Goal: Contribute content

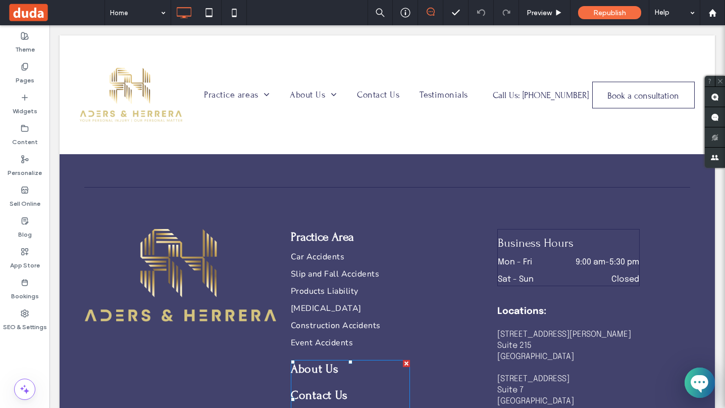
scroll to position [3078, 0]
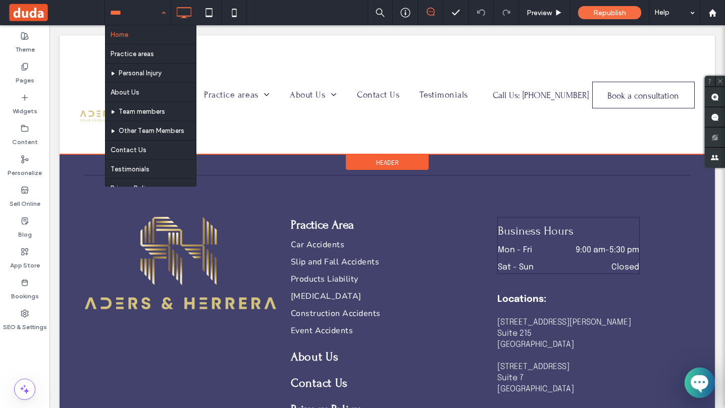
click at [433, 103] on div at bounding box center [388, 94] width 656 height 119
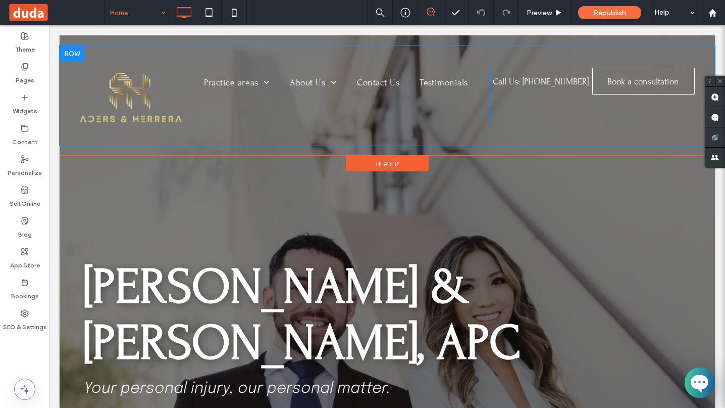
scroll to position [0, 0]
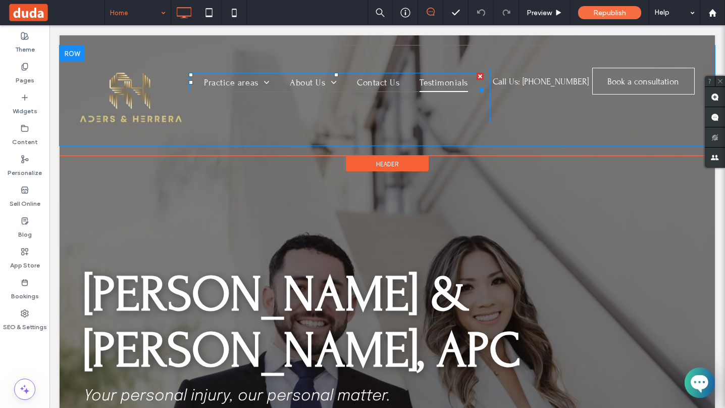
click at [444, 83] on span "Testimonials" at bounding box center [444, 82] width 48 height 19
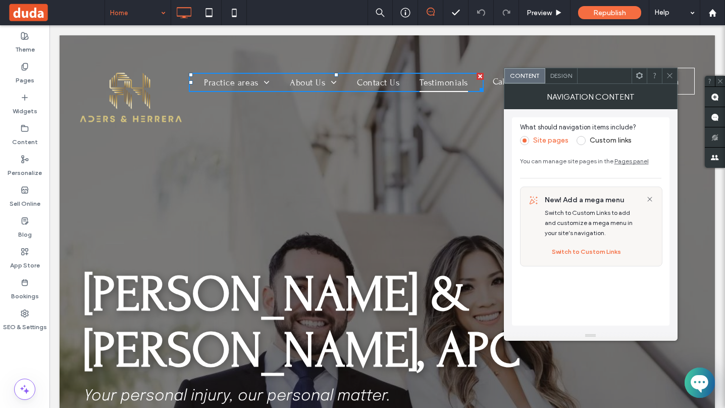
click at [444, 83] on span "Testimonials" at bounding box center [444, 82] width 48 height 19
click at [668, 76] on icon at bounding box center [670, 76] width 8 height 8
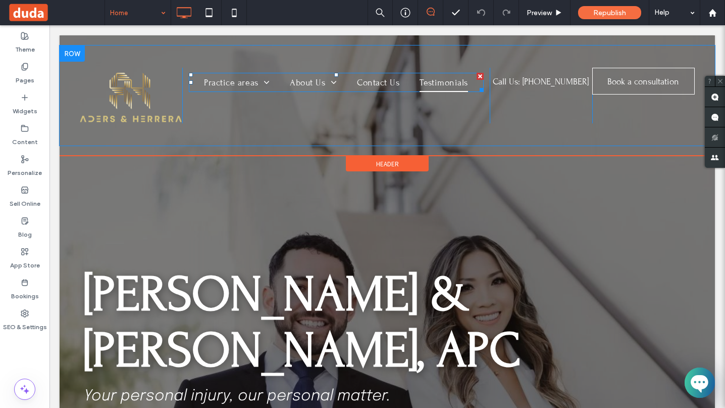
click at [451, 82] on span "Testimonials" at bounding box center [444, 82] width 48 height 19
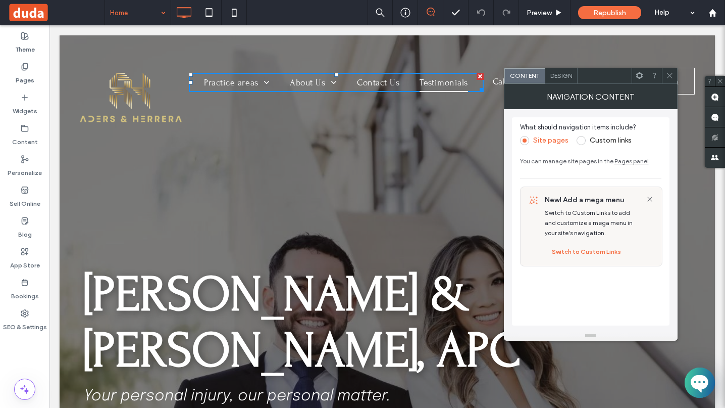
click at [451, 82] on span "Testimonials" at bounding box center [444, 82] width 48 height 19
click at [672, 81] on span at bounding box center [670, 75] width 8 height 15
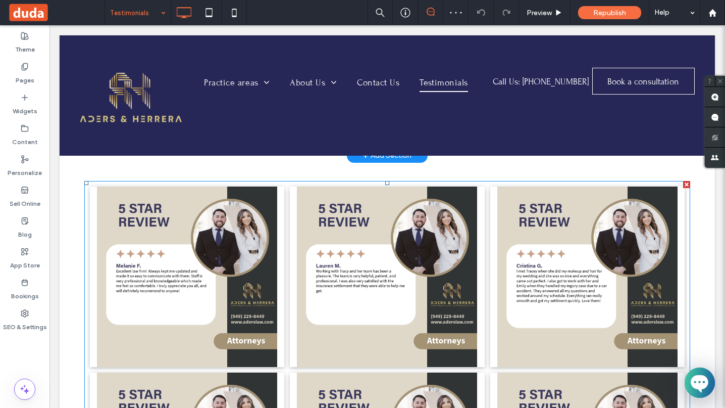
scroll to position [106, 0]
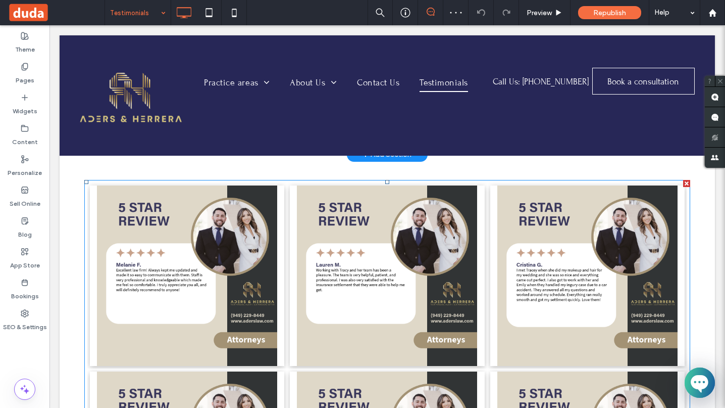
click at [313, 256] on link at bounding box center [387, 275] width 195 height 180
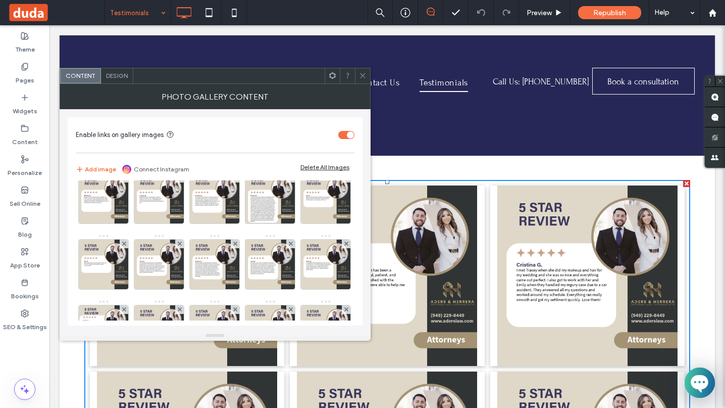
scroll to position [0, 0]
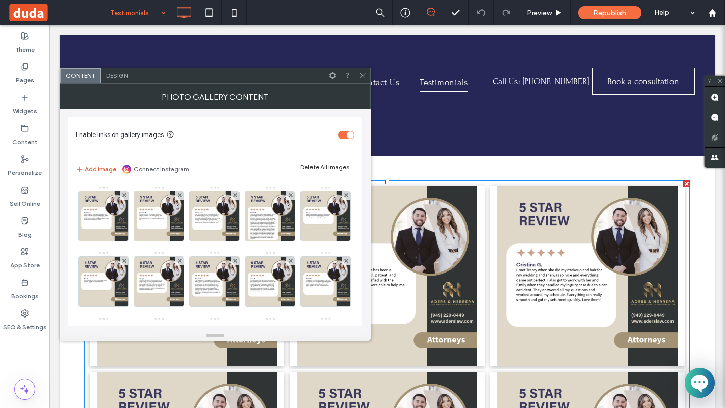
click at [83, 163] on button "Add image" at bounding box center [96, 169] width 40 height 12
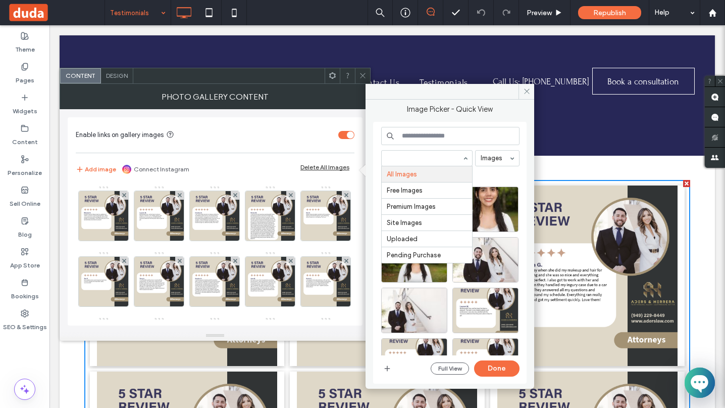
click at [427, 157] on input at bounding box center [424, 158] width 75 height 7
click at [434, 135] on input at bounding box center [450, 136] width 138 height 18
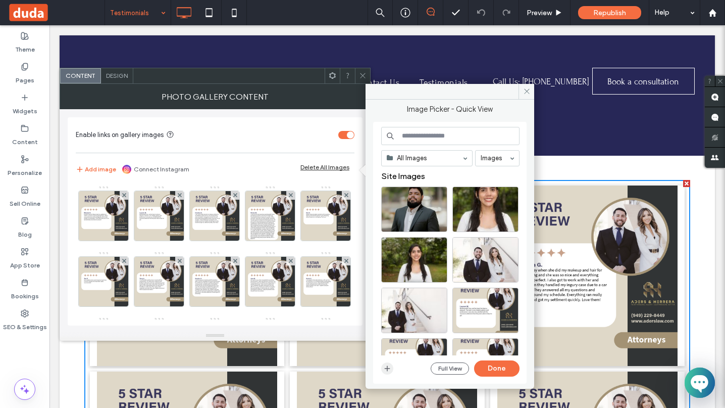
click at [384, 367] on icon "button" at bounding box center [387, 368] width 8 height 8
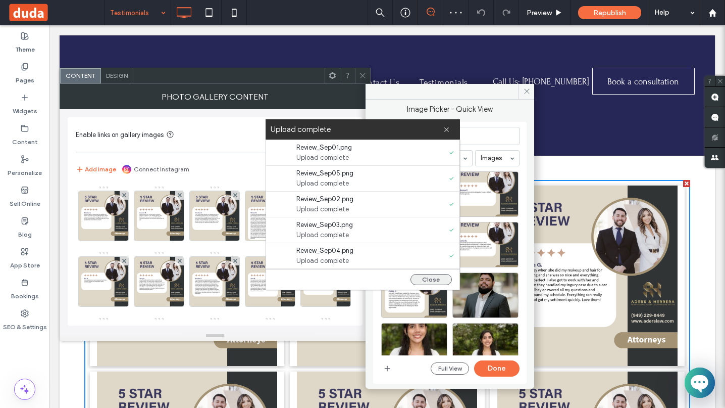
click at [425, 279] on button "Close" at bounding box center [431, 279] width 41 height 11
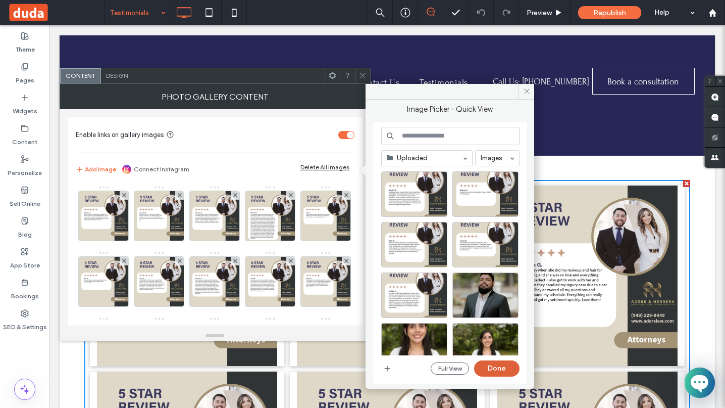
click at [490, 369] on button "Done" at bounding box center [496, 368] width 45 height 16
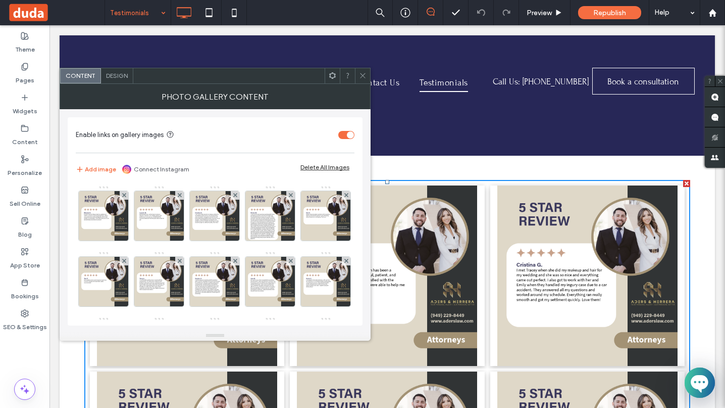
click at [365, 77] on use at bounding box center [362, 75] width 5 height 5
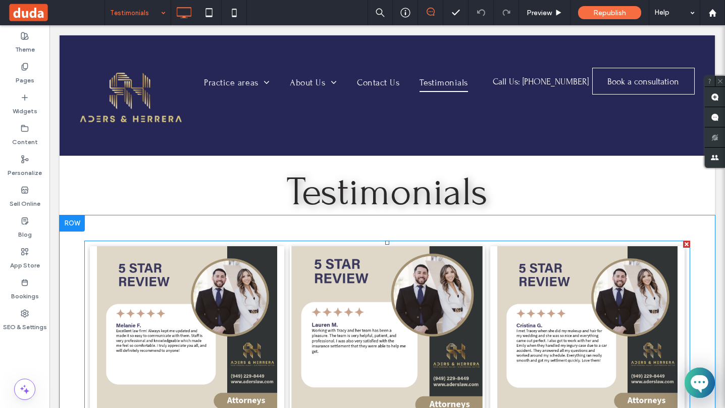
scroll to position [41, 0]
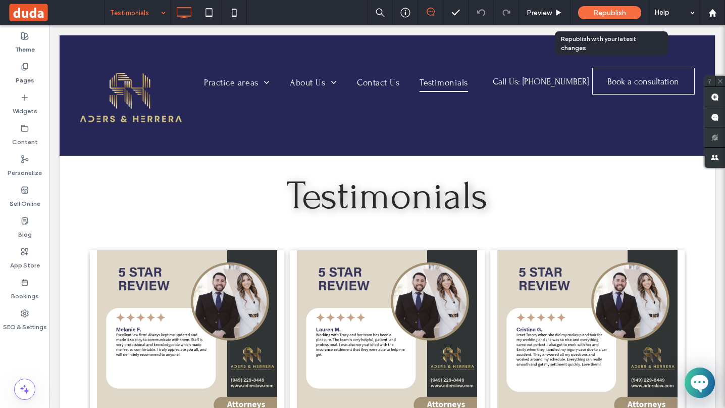
click at [606, 10] on span "Republish" at bounding box center [610, 13] width 33 height 9
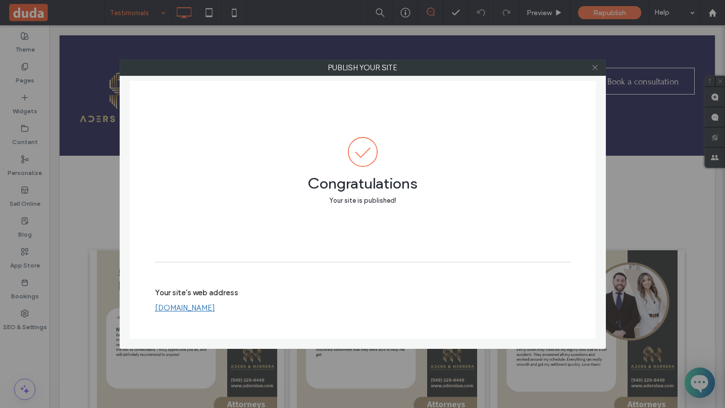
click at [593, 68] on icon at bounding box center [596, 68] width 8 height 8
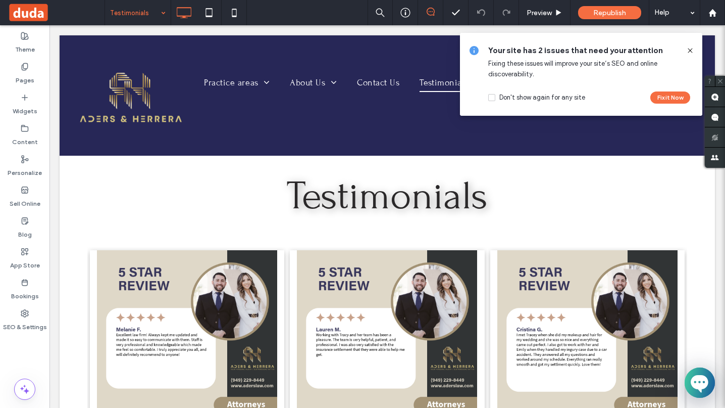
click at [692, 53] on icon at bounding box center [691, 50] width 8 height 8
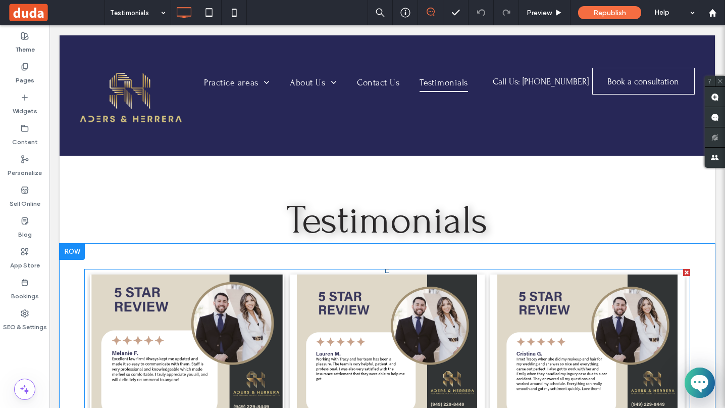
scroll to position [15, 0]
